Goal: Information Seeking & Learning: Learn about a topic

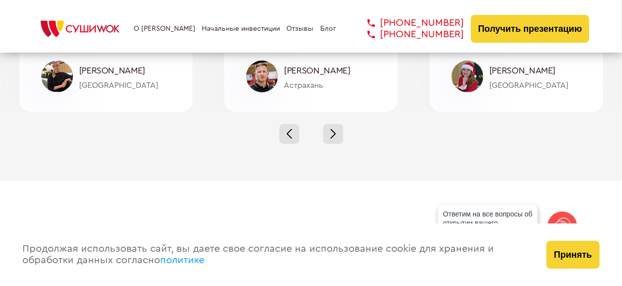
scroll to position [3429, 0]
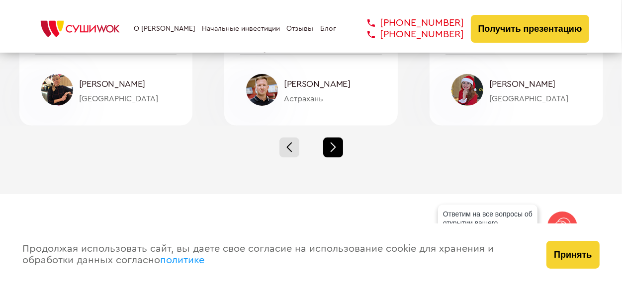
click at [335, 148] on div at bounding box center [333, 148] width 20 height 20
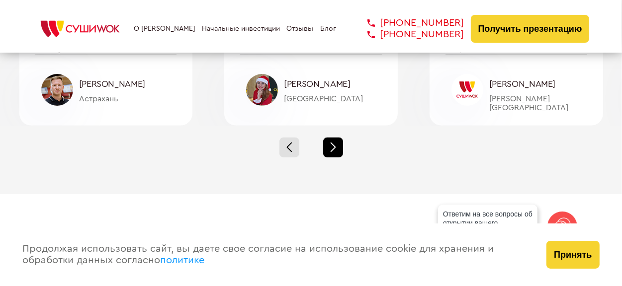
click at [331, 148] on span at bounding box center [332, 149] width 5 height 5
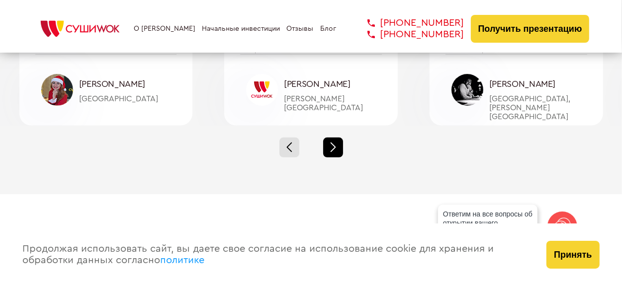
click at [331, 148] on span at bounding box center [332, 149] width 5 height 5
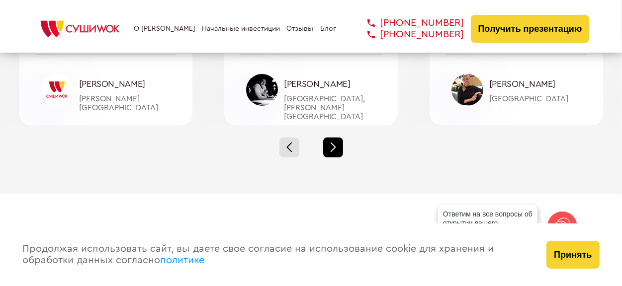
click at [331, 148] on div at bounding box center [333, 148] width 20 height 20
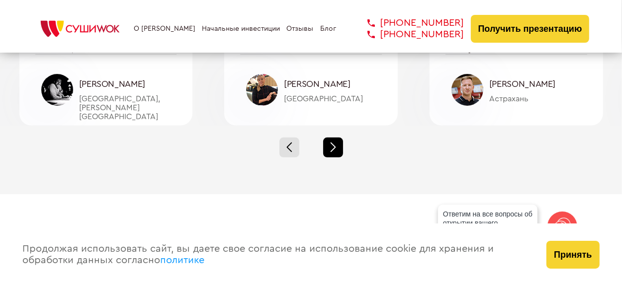
click at [331, 148] on div at bounding box center [333, 148] width 20 height 20
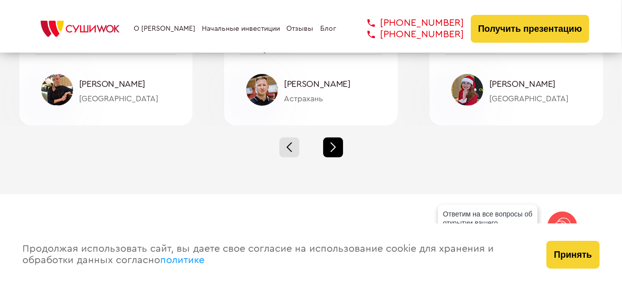
click at [331, 148] on div at bounding box center [333, 148] width 20 height 20
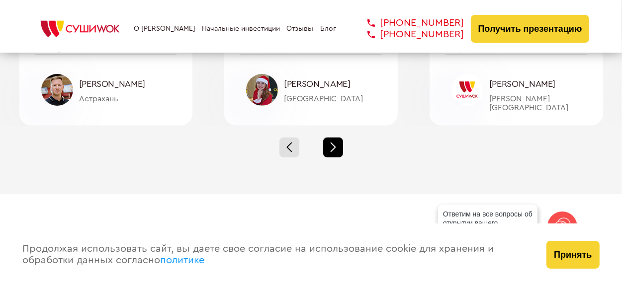
click at [331, 148] on div at bounding box center [333, 148] width 20 height 20
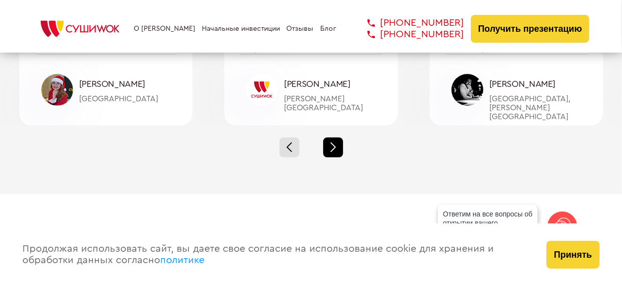
click at [331, 148] on div at bounding box center [333, 148] width 20 height 20
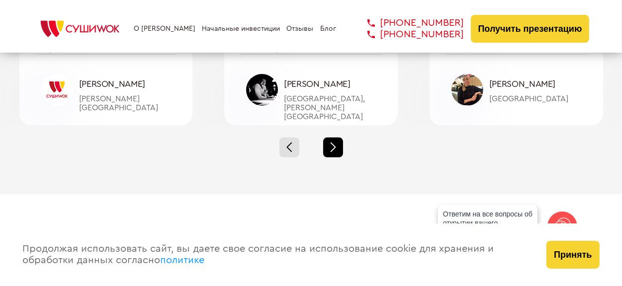
click at [331, 148] on div at bounding box center [333, 148] width 20 height 20
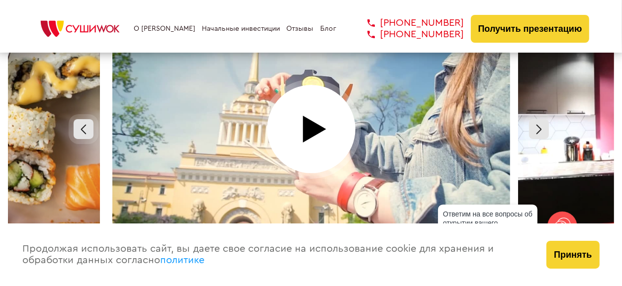
scroll to position [4423, 0]
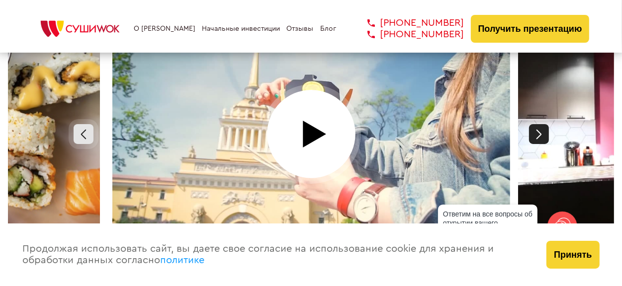
click at [540, 124] on div at bounding box center [539, 134] width 20 height 20
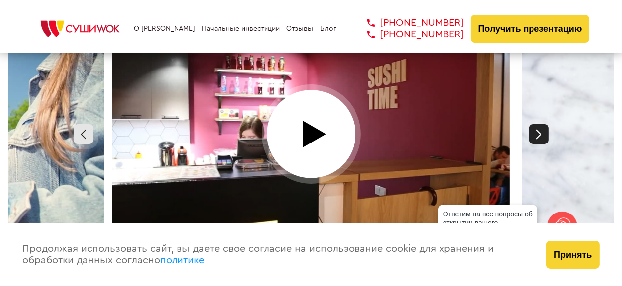
click at [540, 124] on div at bounding box center [539, 134] width 20 height 20
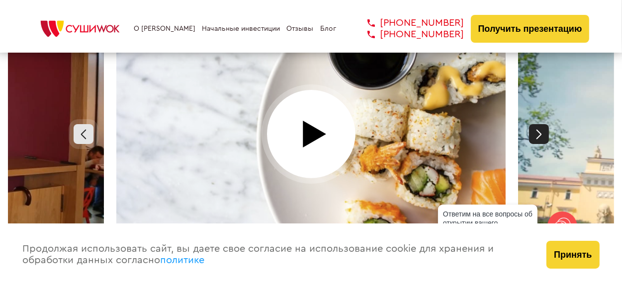
click at [540, 124] on div at bounding box center [539, 134] width 20 height 20
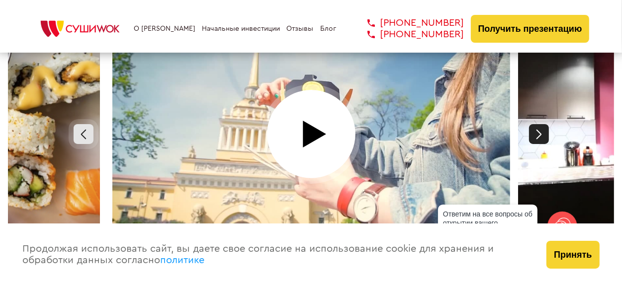
click at [540, 124] on div at bounding box center [539, 134] width 20 height 20
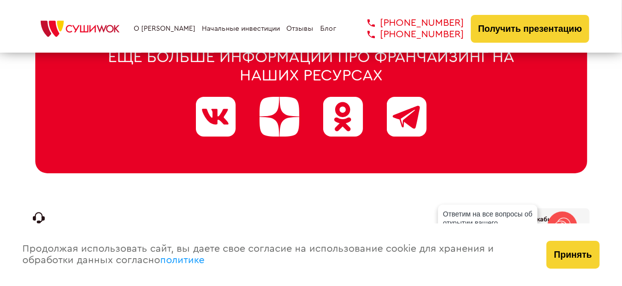
scroll to position [5107, 0]
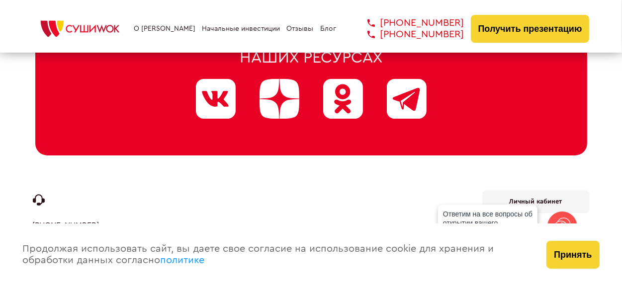
click at [163, 31] on link "О [PERSON_NAME]" at bounding box center [165, 29] width 62 height 8
click at [157, 29] on link "О [PERSON_NAME]" at bounding box center [165, 29] width 62 height 8
